Goal: Transaction & Acquisition: Purchase product/service

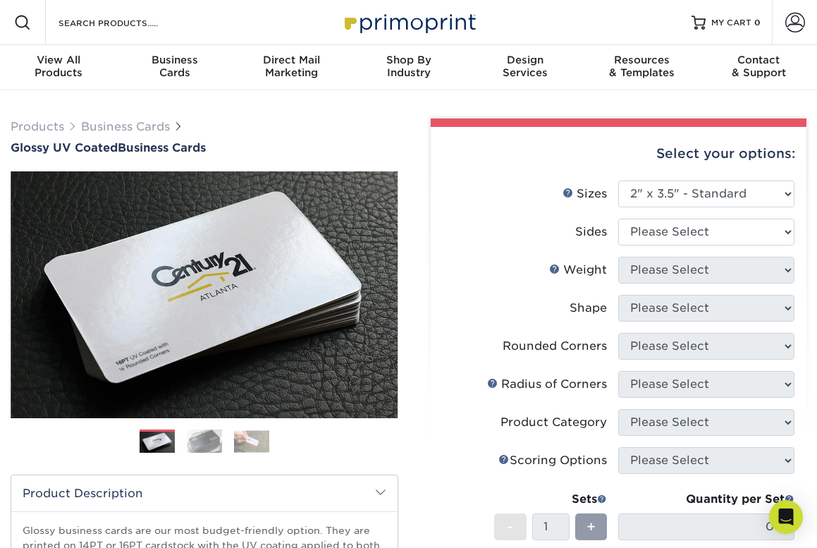
select select "2.00x3.50"
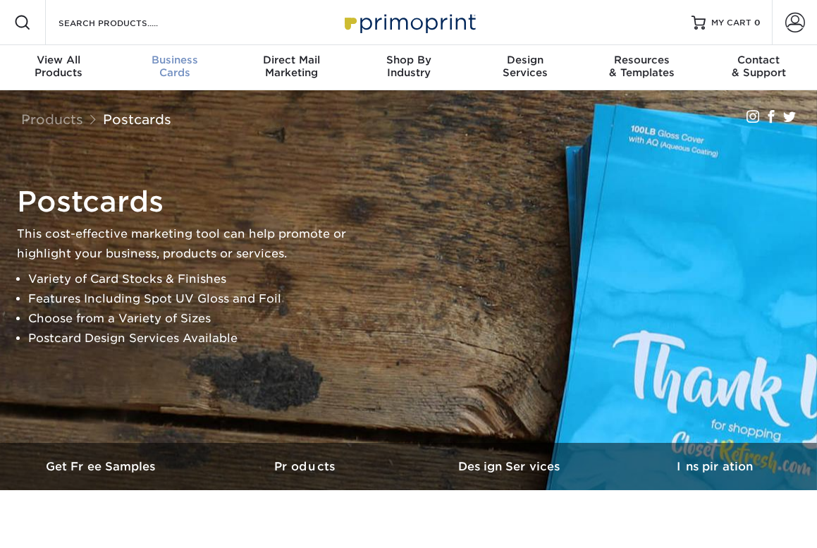
click at [181, 63] on span "Business" at bounding box center [175, 60] width 117 height 13
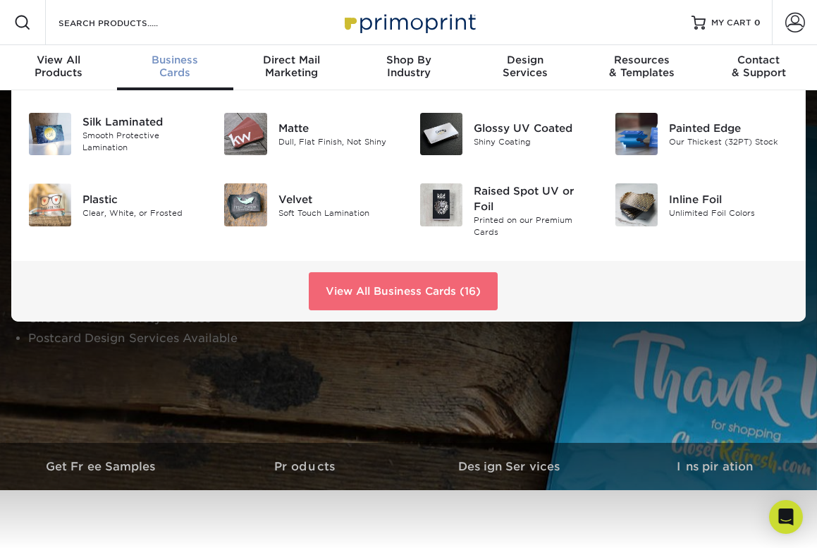
click at [399, 298] on link "View All Business Cards (16)" at bounding box center [403, 291] width 189 height 38
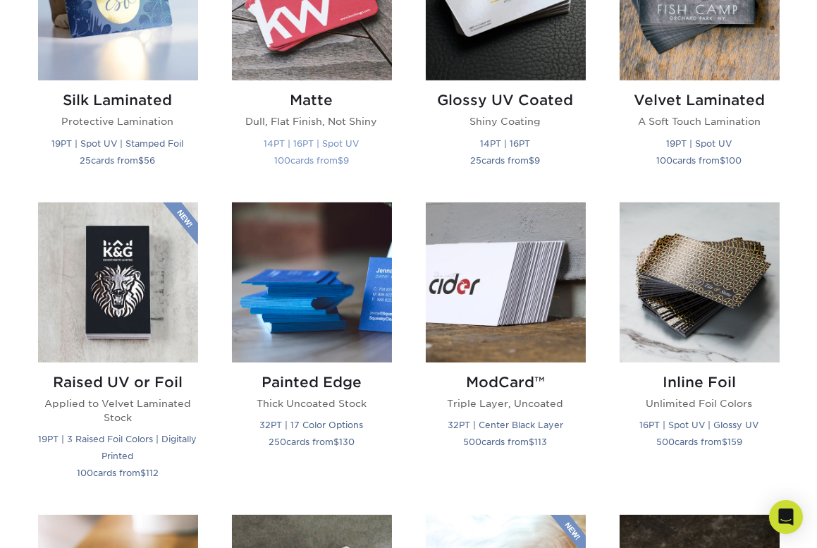
scroll to position [795, 0]
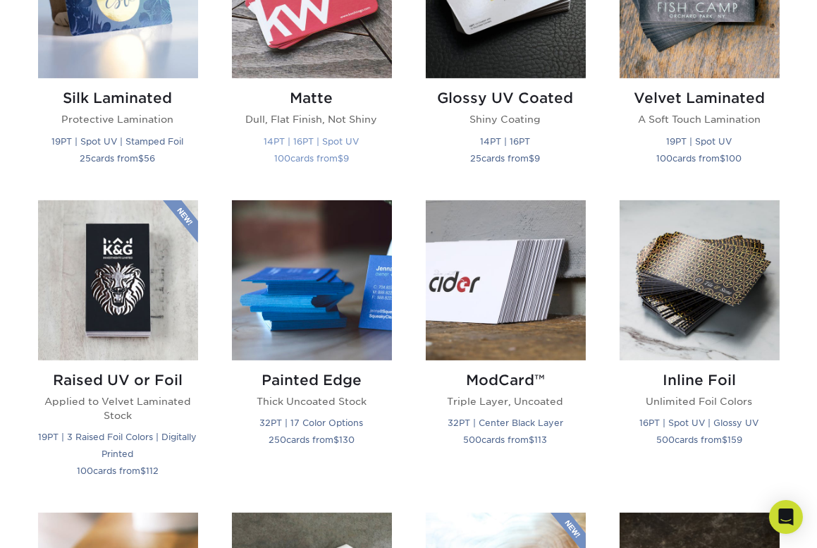
click at [310, 140] on small "14PT | 16PT | Spot UV" at bounding box center [311, 141] width 95 height 11
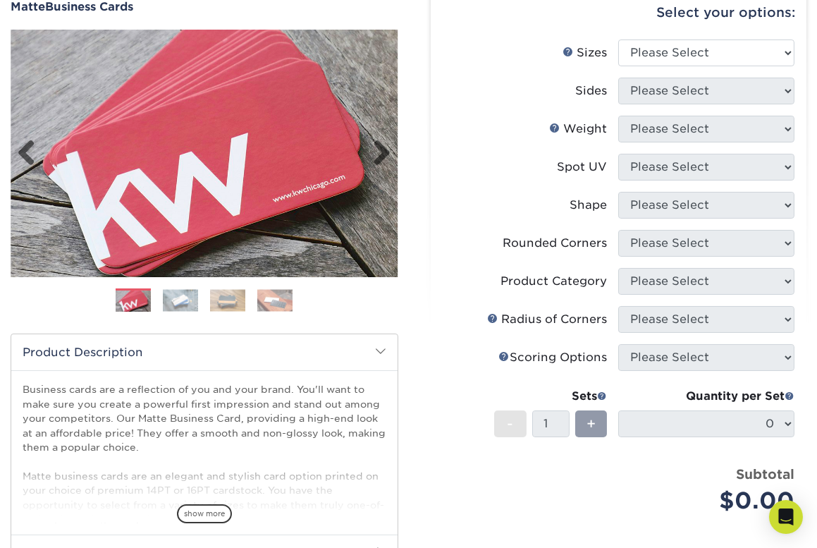
scroll to position [145, 0]
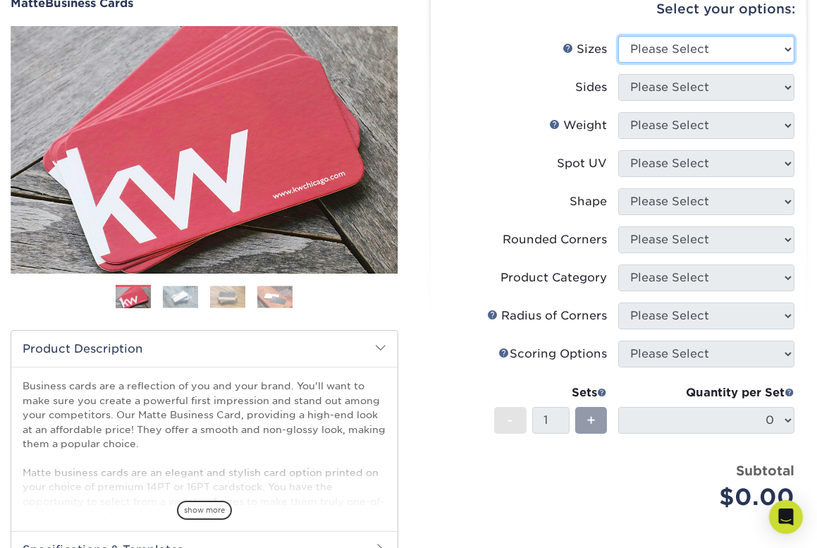
click at [692, 43] on select "Please Select 1.5" x 3.5" - Mini 1.75" x 3.5" - Mini 2" x 2" - Square 2" x 3" -…" at bounding box center [706, 49] width 176 height 27
